Goal: Check status: Check status

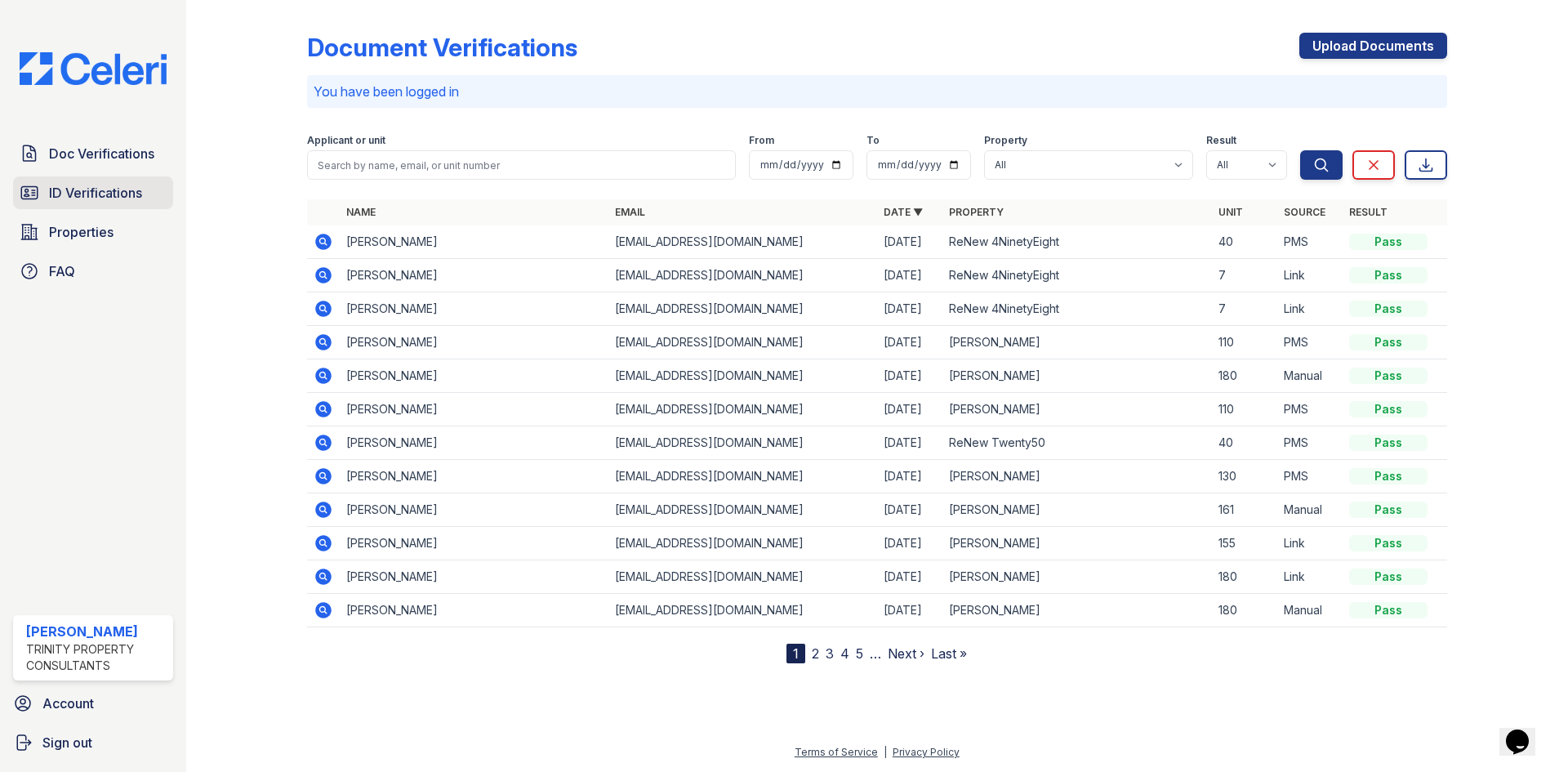
click at [88, 193] on span "ID Verifications" at bounding box center [96, 193] width 93 height 20
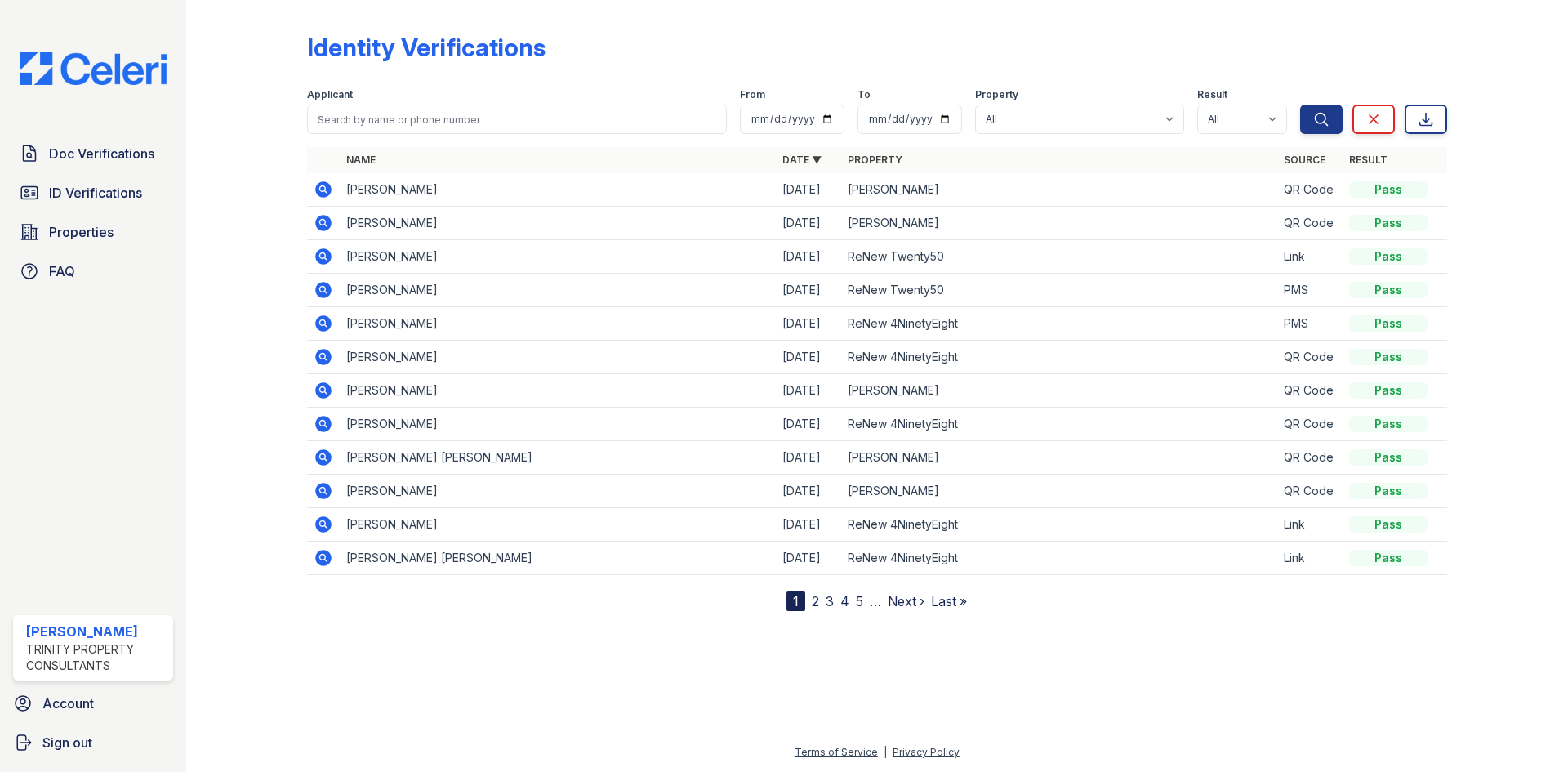
click at [326, 189] on icon at bounding box center [323, 190] width 16 height 16
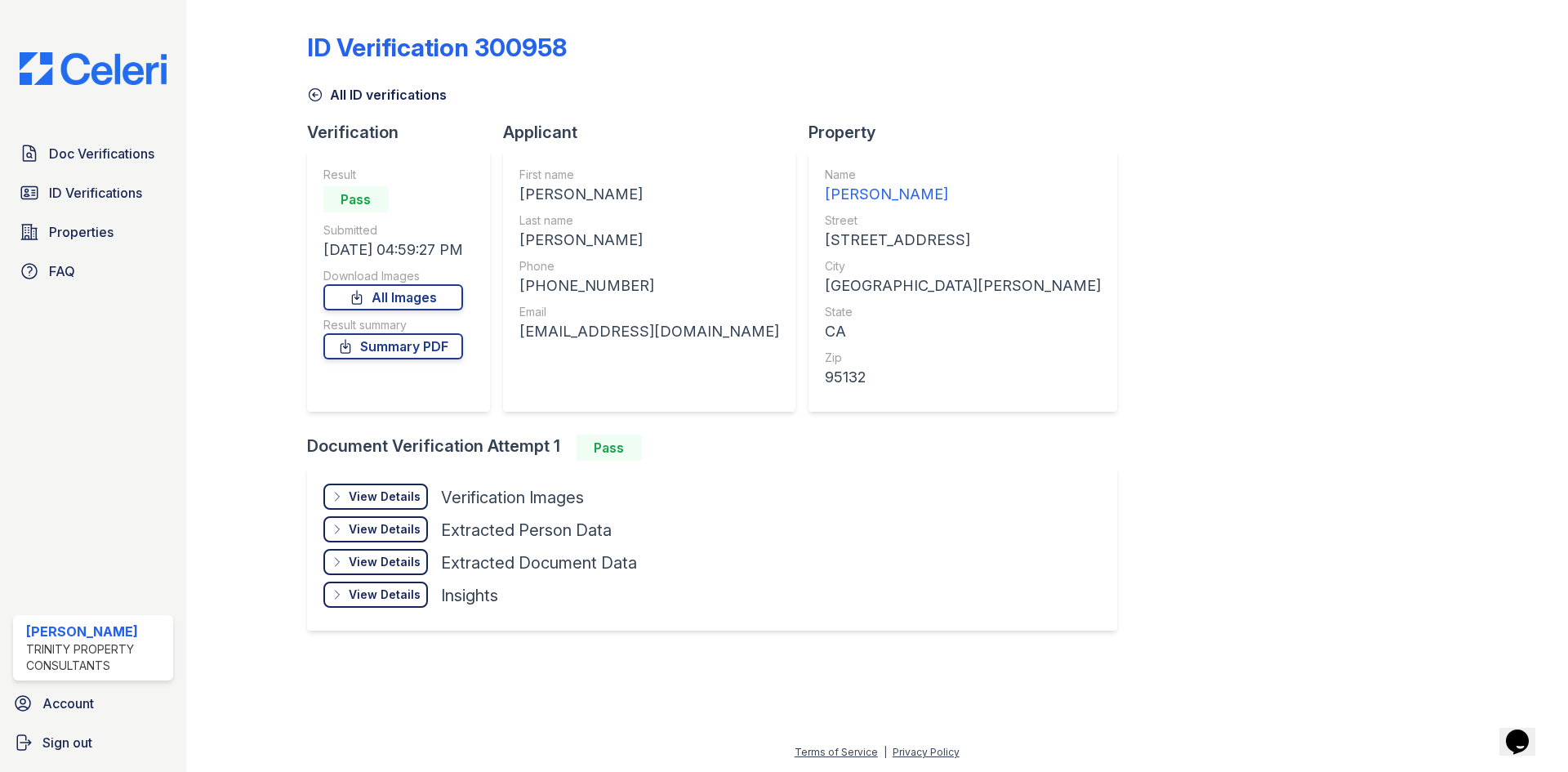
click at [403, 502] on div "View Details" at bounding box center [385, 497] width 72 height 16
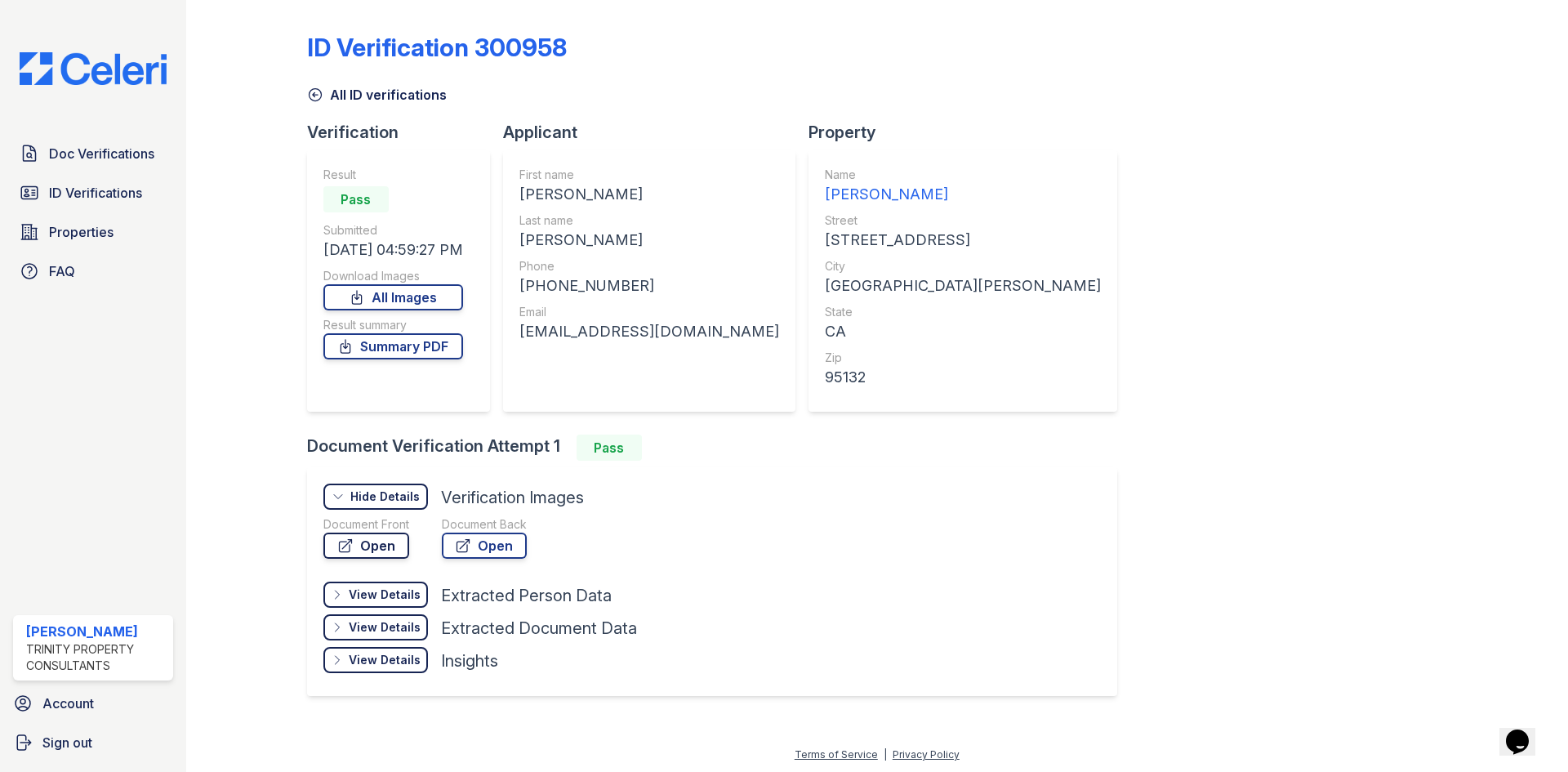
click at [384, 551] on link "Open" at bounding box center [366, 546] width 86 height 26
